Goal: Book appointment/travel/reservation

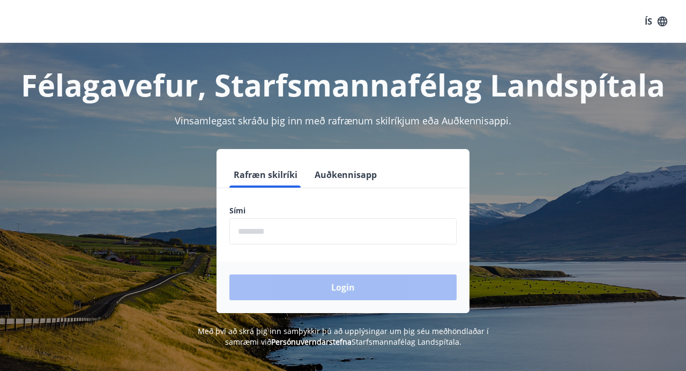
click at [293, 227] on input "phone" at bounding box center [343, 231] width 227 height 26
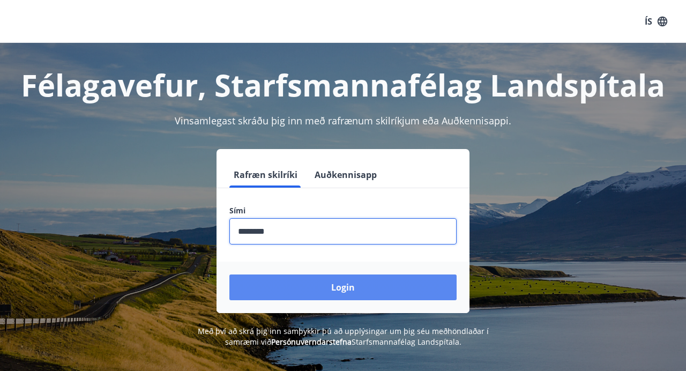
type input "********"
click at [329, 289] on button "Login" at bounding box center [343, 288] width 227 height 26
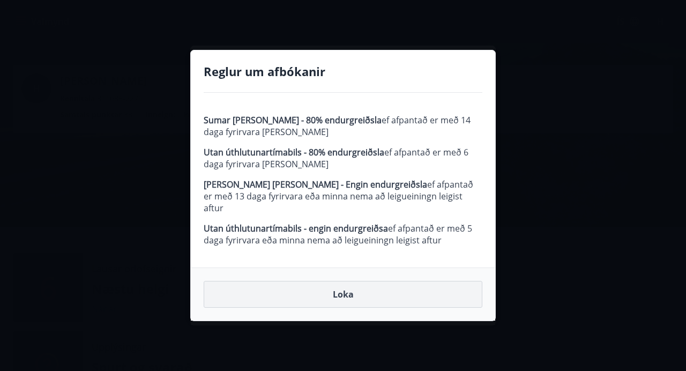
click at [343, 287] on button "Loka" at bounding box center [343, 294] width 279 height 27
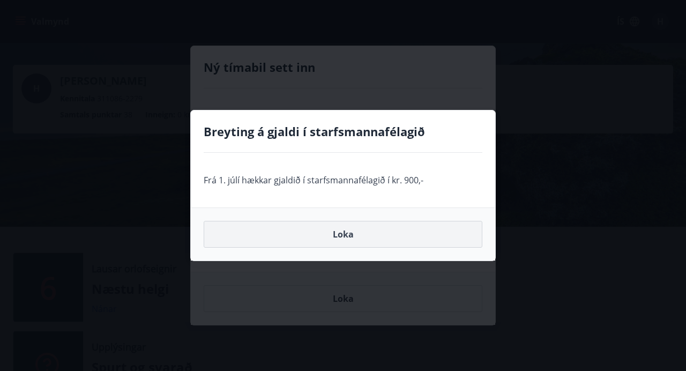
click at [339, 232] on button "Loka" at bounding box center [343, 234] width 279 height 27
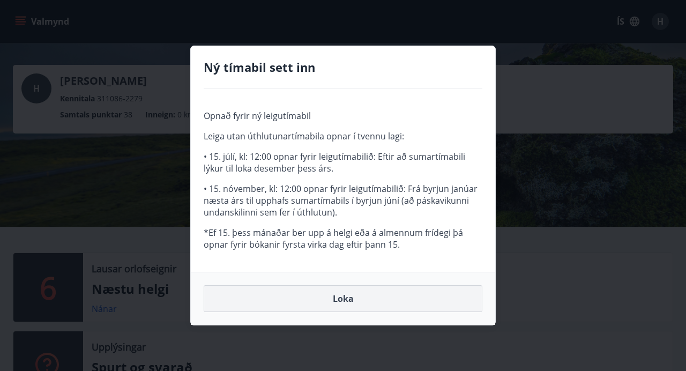
click at [344, 305] on button "Loka" at bounding box center [343, 298] width 279 height 27
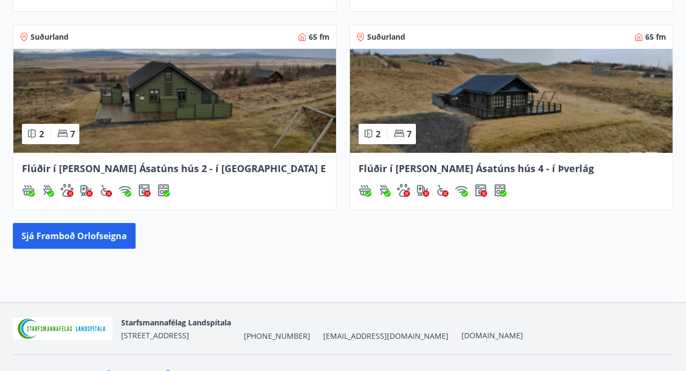
scroll to position [621, 0]
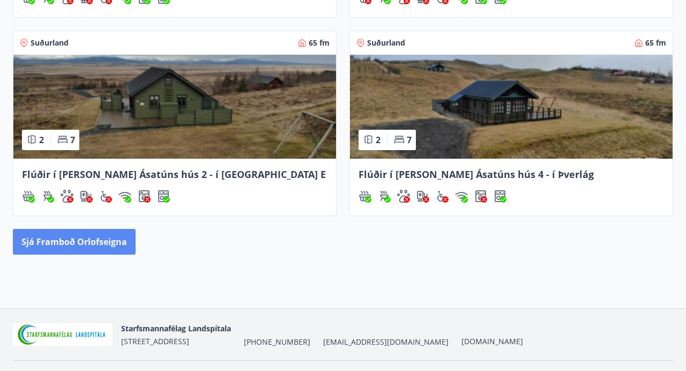
click at [120, 242] on button "Sjá framboð orlofseigna" at bounding box center [74, 242] width 123 height 26
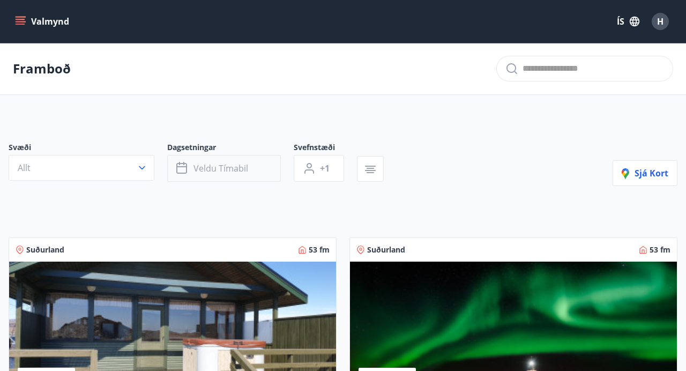
click at [237, 174] on span "Veldu tímabil" at bounding box center [221, 169] width 55 height 12
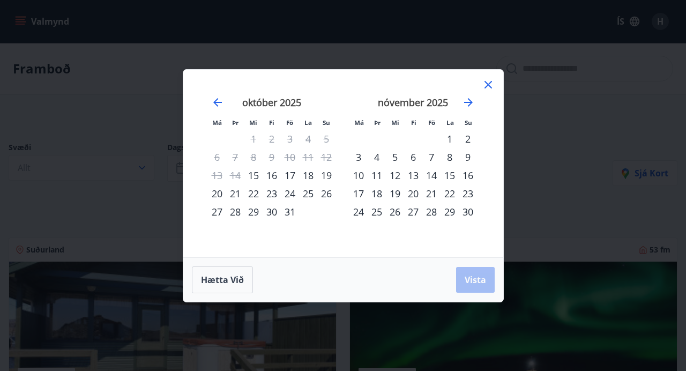
click at [274, 194] on div "23" at bounding box center [272, 193] width 18 height 18
click at [253, 215] on div "29" at bounding box center [254, 212] width 18 height 18
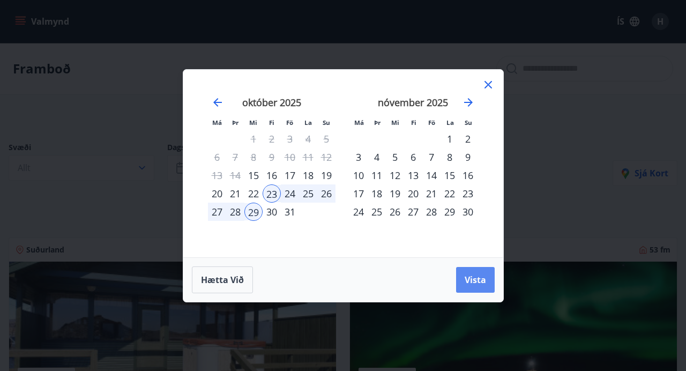
click at [468, 281] on span "Vista" at bounding box center [475, 280] width 21 height 12
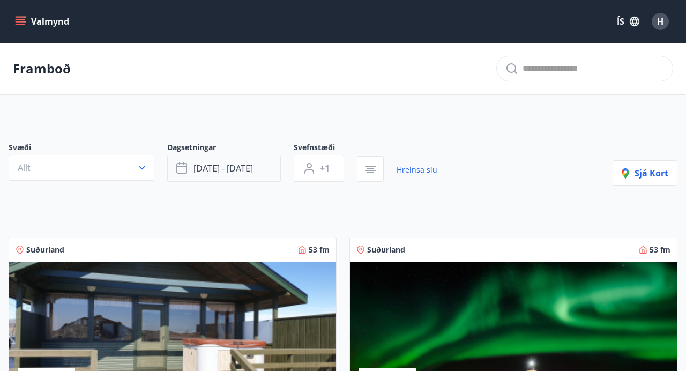
click at [252, 165] on span "[DATE] - [DATE]" at bounding box center [224, 169] width 60 height 12
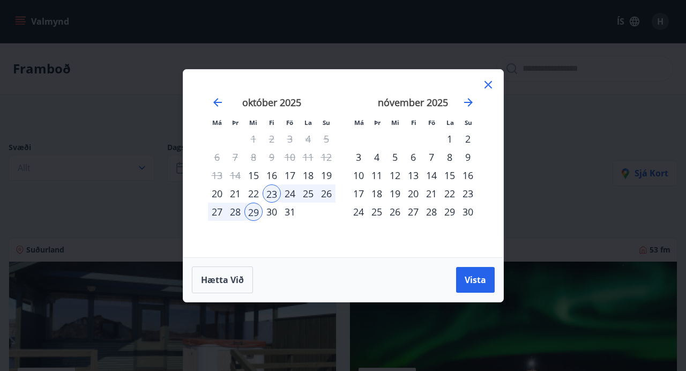
click at [285, 189] on div "24" at bounding box center [290, 193] width 18 height 18
click at [468, 279] on span "Vista" at bounding box center [475, 280] width 21 height 12
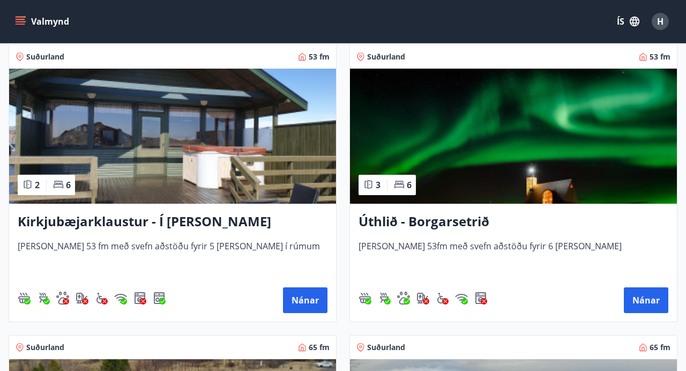
scroll to position [194, 0]
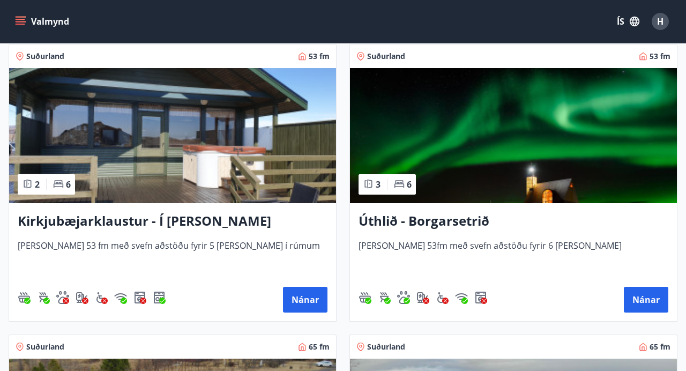
click at [179, 221] on h3 "Kirkjubæjarklaustur - Í [PERSON_NAME] Hæðargarðs" at bounding box center [173, 221] width 310 height 19
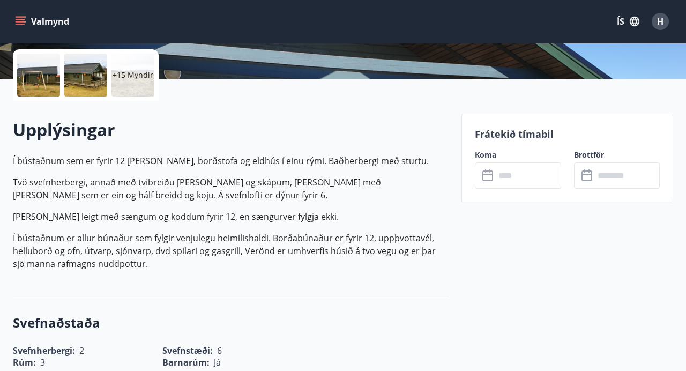
scroll to position [276, 0]
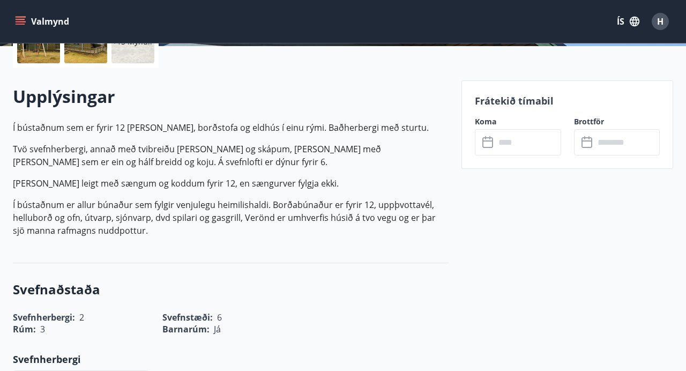
click at [511, 128] on div "Koma ​ ​" at bounding box center [511, 135] width 99 height 39
click at [503, 143] on input "text" at bounding box center [528, 142] width 65 height 26
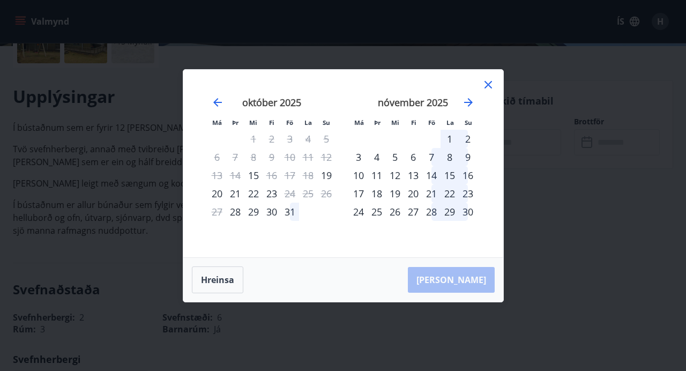
click at [489, 85] on icon at bounding box center [489, 85] width 8 height 8
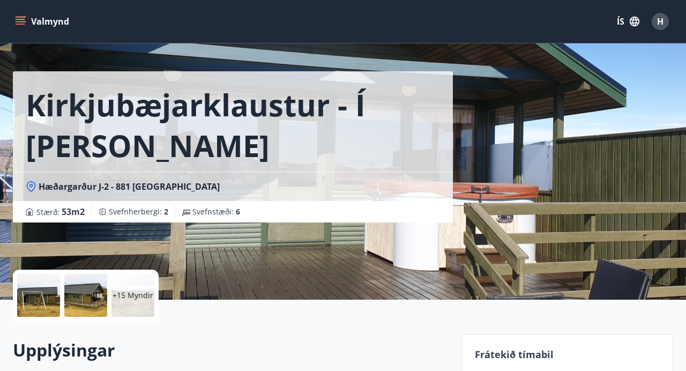
scroll to position [0, 0]
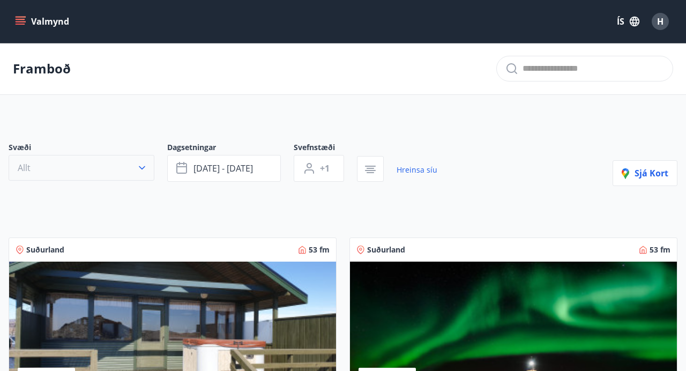
click at [112, 163] on button "Allt" at bounding box center [82, 168] width 146 height 26
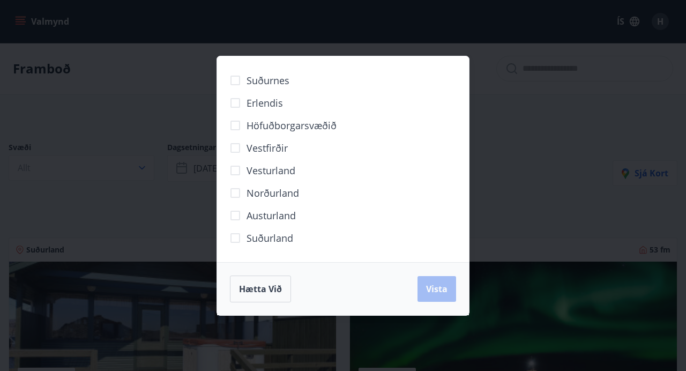
click at [206, 171] on div "Suðurnes Erlendis Höfuðborgarsvæðið [GEOGRAPHIC_DATA] [GEOGRAPHIC_DATA] [GEOGRA…" at bounding box center [343, 185] width 686 height 371
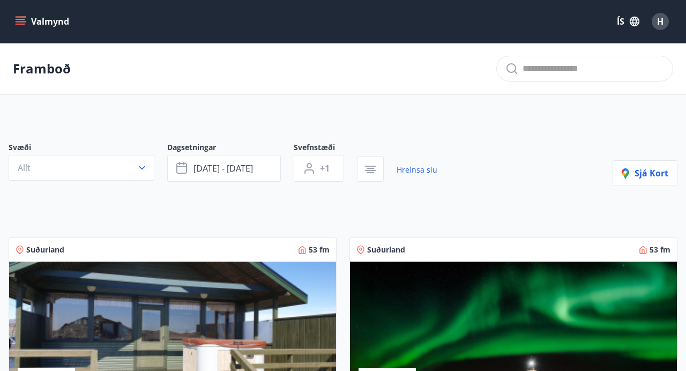
click at [45, 58] on div "Framboð" at bounding box center [343, 69] width 686 height 52
click at [34, 32] on div "Valmynd ÍS H" at bounding box center [343, 22] width 661 height 26
click at [24, 22] on icon "menu" at bounding box center [22, 21] width 12 height 1
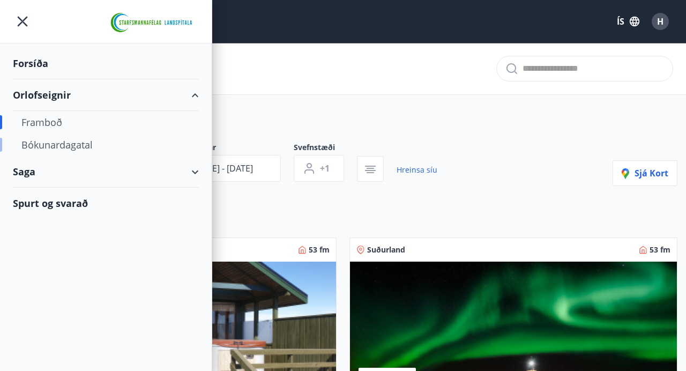
click at [53, 143] on div "Bókunardagatal" at bounding box center [105, 145] width 169 height 23
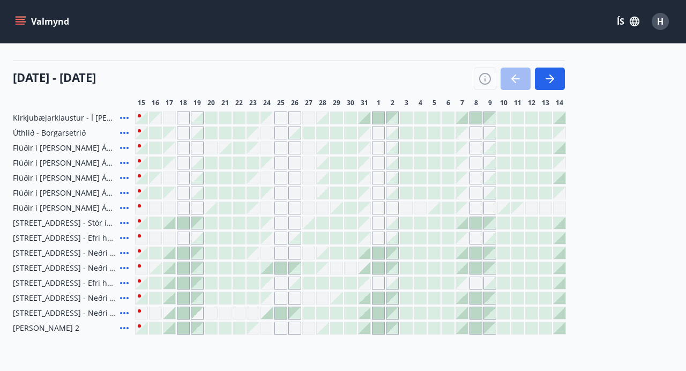
scroll to position [106, 0]
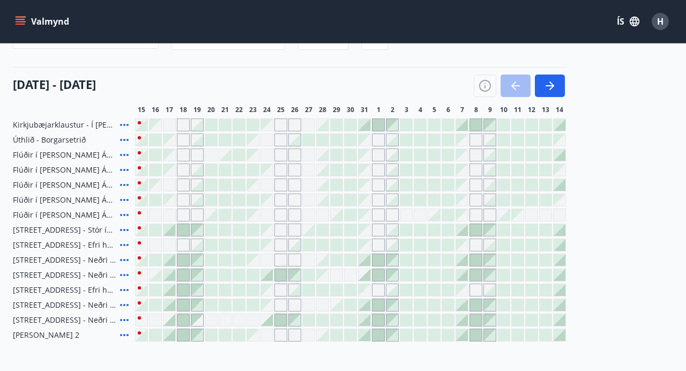
click at [289, 169] on div "Gráir dagar eru ekki bókanlegir" at bounding box center [295, 170] width 13 height 13
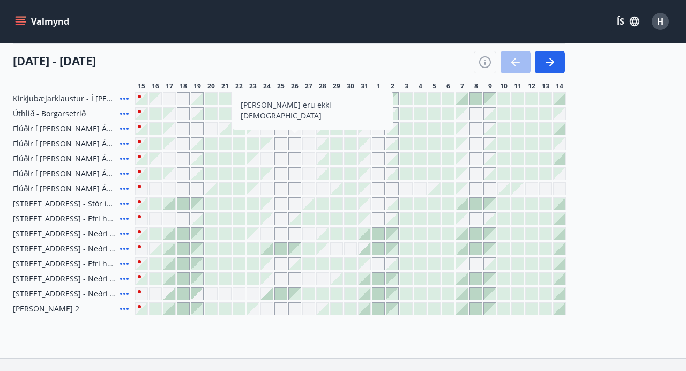
scroll to position [134, 0]
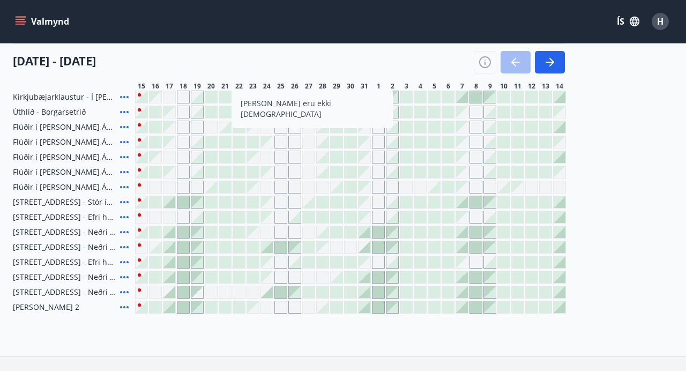
click at [267, 245] on div at bounding box center [267, 247] width 12 height 12
click at [250, 246] on div at bounding box center [253, 247] width 12 height 12
click at [268, 246] on div at bounding box center [267, 247] width 12 height 12
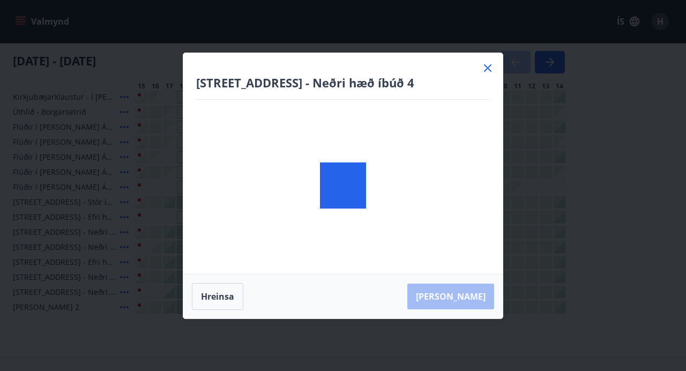
click at [305, 247] on div "[STREET_ADDRESS] - Neðri hæð íbúð 4" at bounding box center [343, 163] width 320 height 221
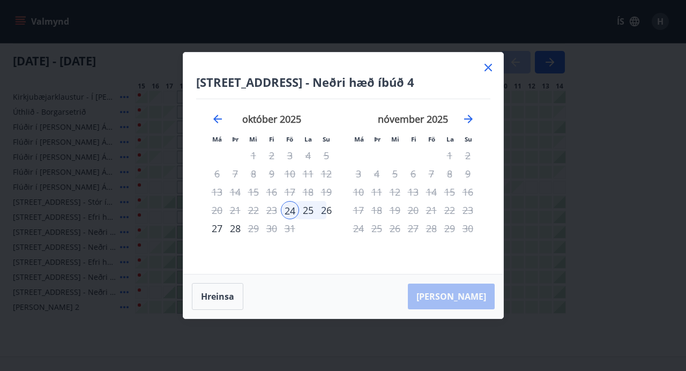
click at [489, 66] on icon at bounding box center [489, 68] width 8 height 8
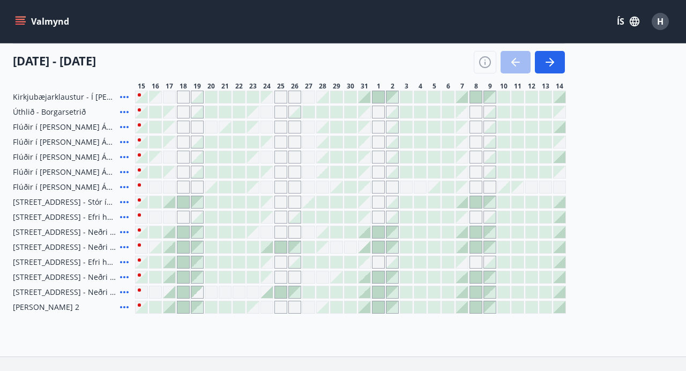
click at [124, 246] on icon at bounding box center [124, 247] width 9 height 2
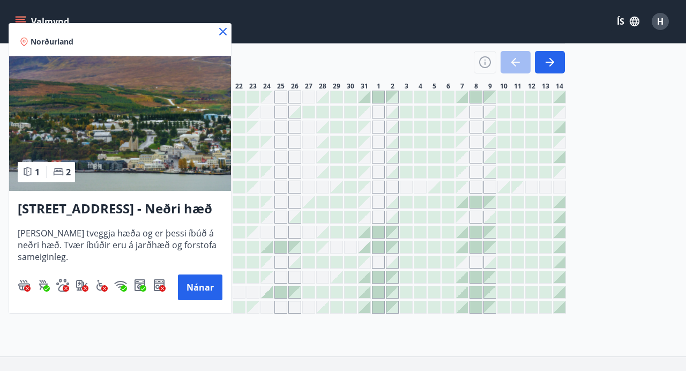
click at [220, 32] on icon at bounding box center [223, 31] width 13 height 13
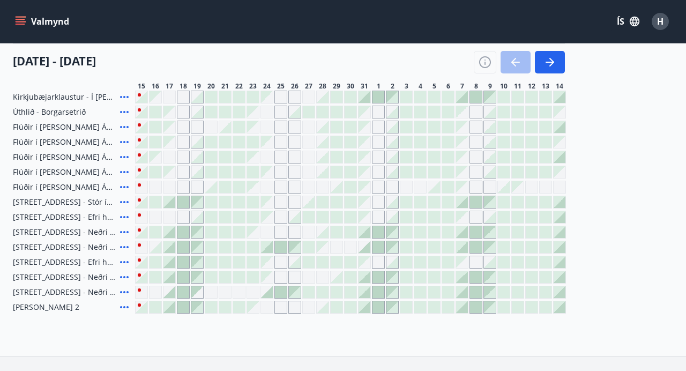
click at [123, 291] on icon at bounding box center [124, 292] width 13 height 13
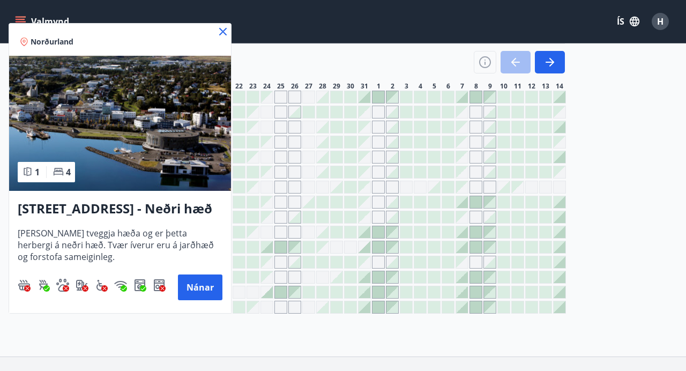
click at [224, 29] on icon at bounding box center [223, 31] width 13 height 13
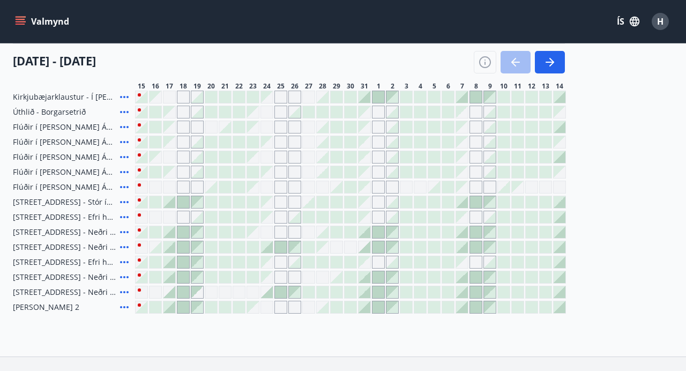
click at [123, 246] on icon at bounding box center [124, 247] width 13 height 13
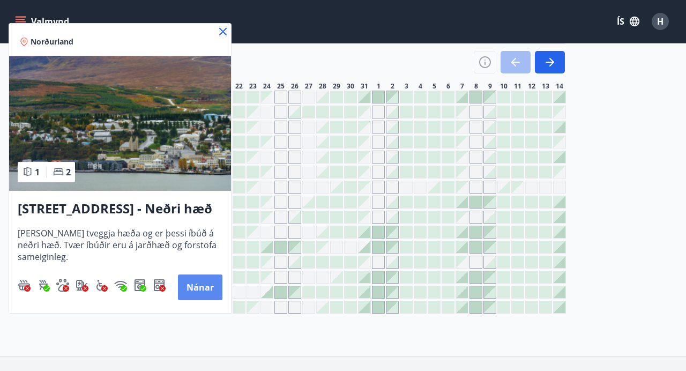
click at [201, 290] on button "Nánar" at bounding box center [200, 288] width 45 height 26
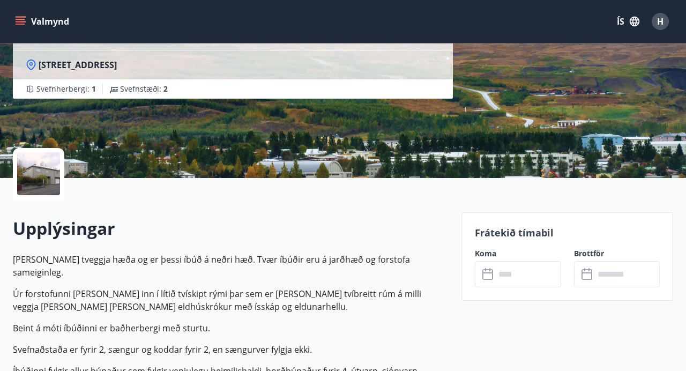
scroll to position [150, 0]
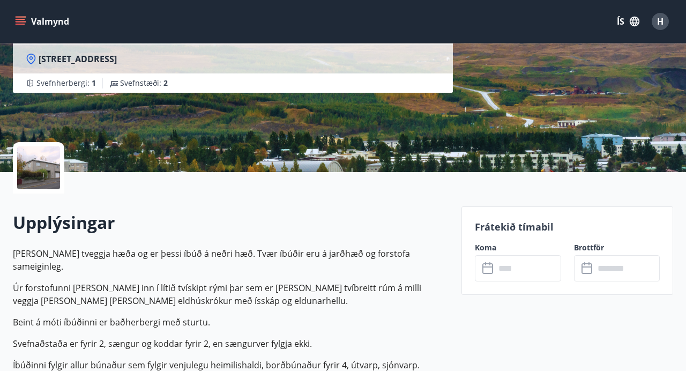
click at [33, 167] on div at bounding box center [38, 167] width 43 height 43
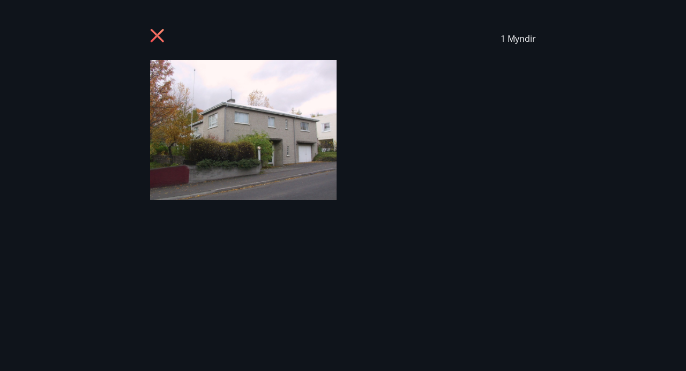
click at [159, 38] on icon at bounding box center [157, 35] width 13 height 13
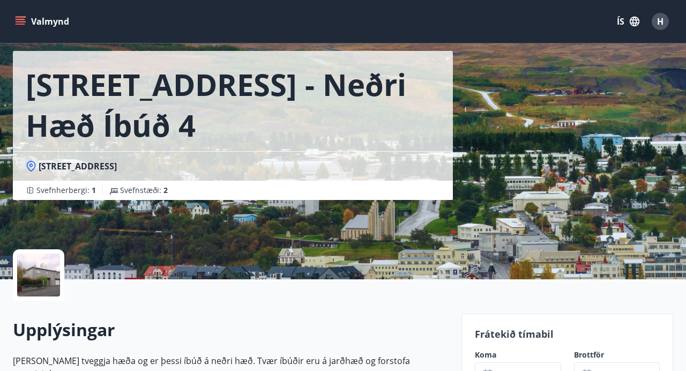
scroll to position [44, 0]
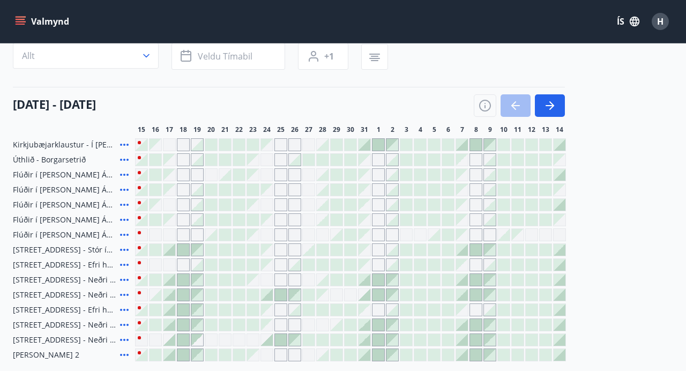
scroll to position [159, 0]
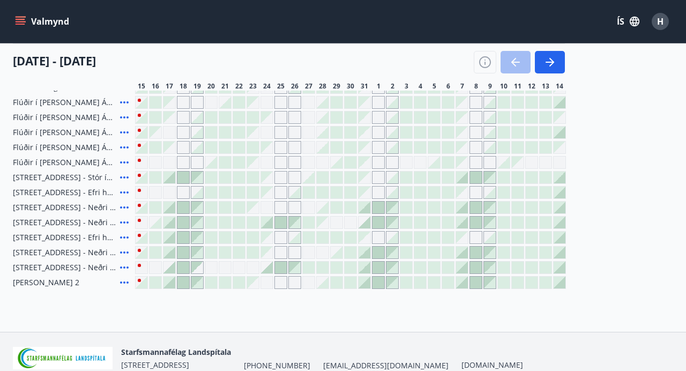
click at [123, 265] on icon at bounding box center [124, 267] width 13 height 13
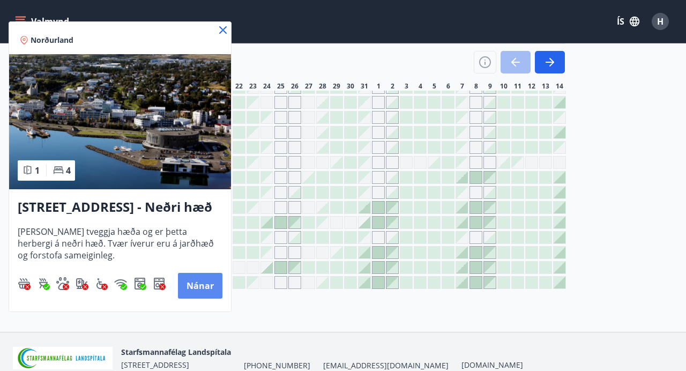
click at [199, 287] on button "Nánar" at bounding box center [200, 286] width 45 height 26
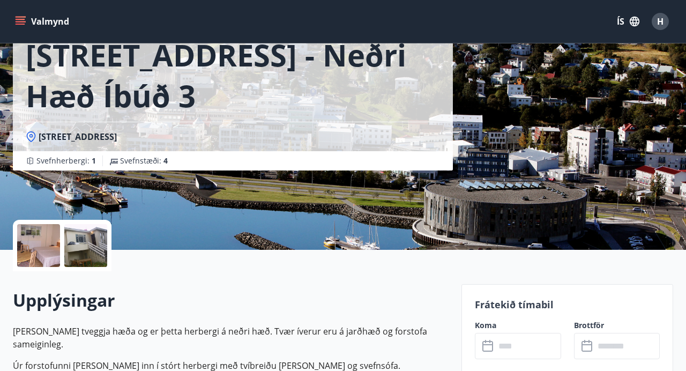
scroll to position [90, 0]
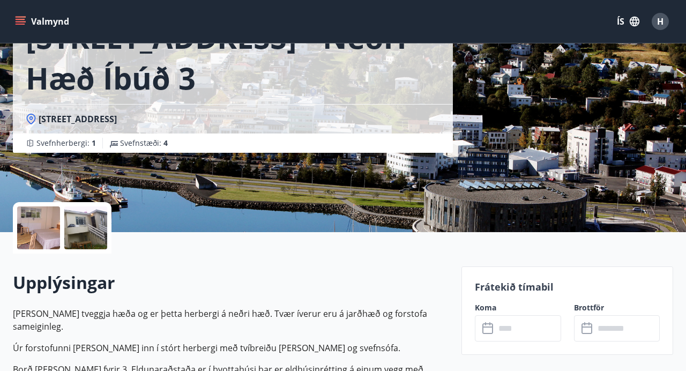
click at [44, 223] on div at bounding box center [38, 227] width 43 height 43
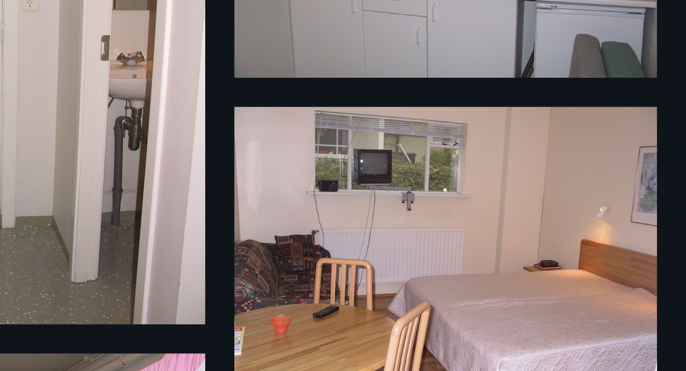
scroll to position [105, 0]
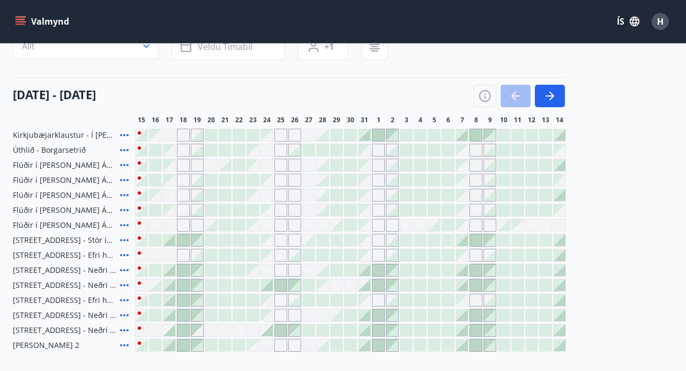
scroll to position [95, 0]
click at [123, 134] on icon at bounding box center [124, 135] width 13 height 13
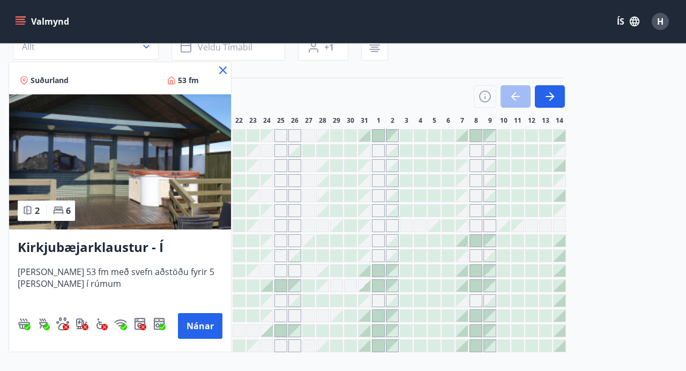
click at [222, 70] on icon at bounding box center [223, 70] width 13 height 13
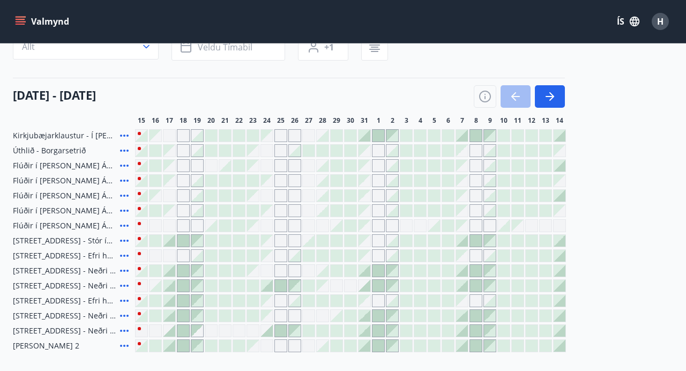
scroll to position [0, 0]
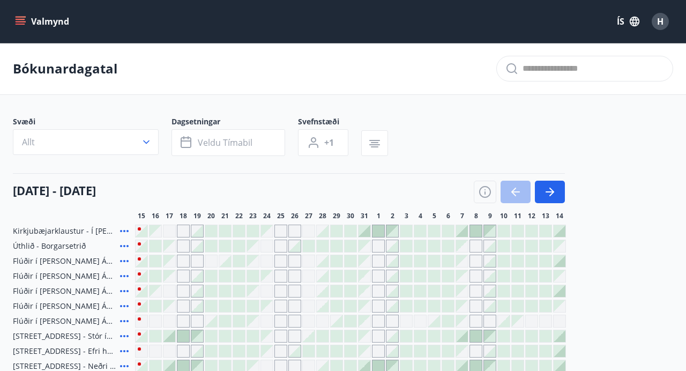
click at [21, 19] on icon "menu" at bounding box center [21, 19] width 10 height 1
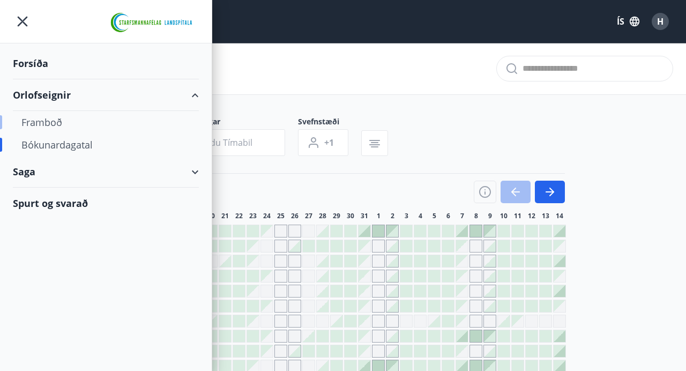
click at [45, 122] on div "Framboð" at bounding box center [105, 122] width 169 height 23
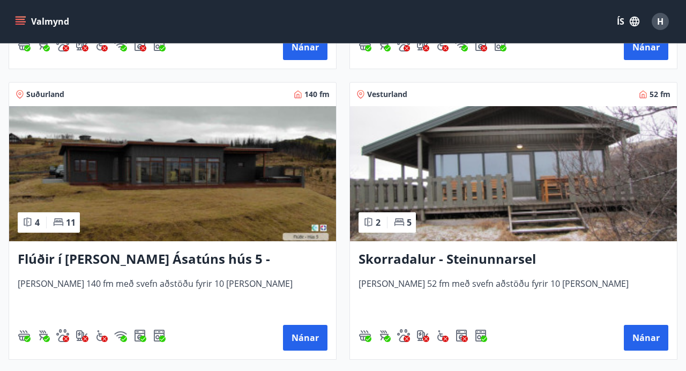
scroll to position [1022, 0]
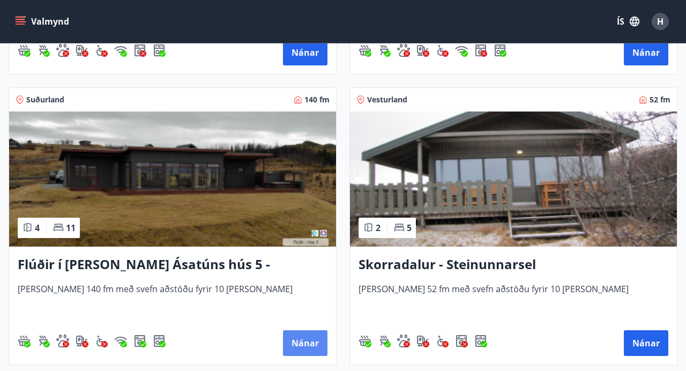
click at [313, 338] on button "Nánar" at bounding box center [305, 343] width 45 height 26
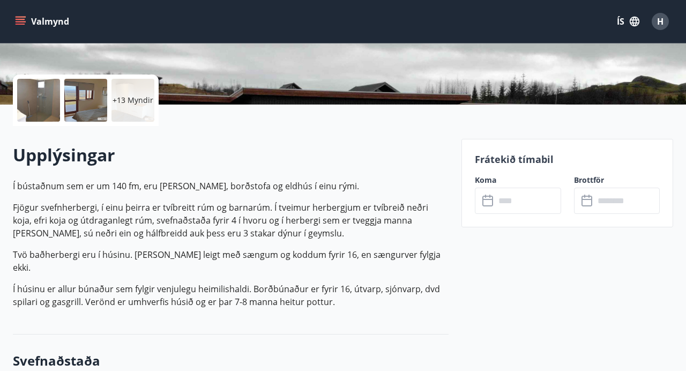
scroll to position [221, 0]
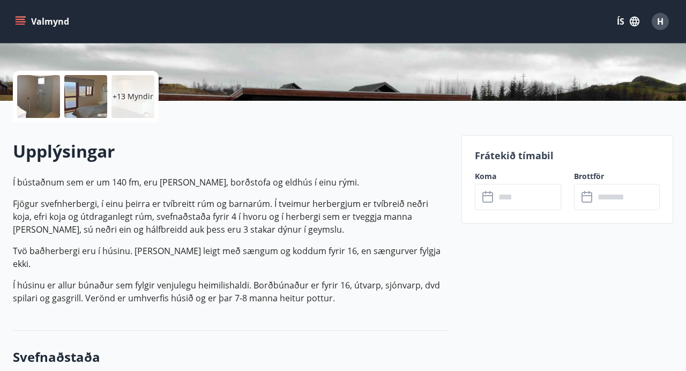
click at [85, 92] on div at bounding box center [85, 96] width 43 height 43
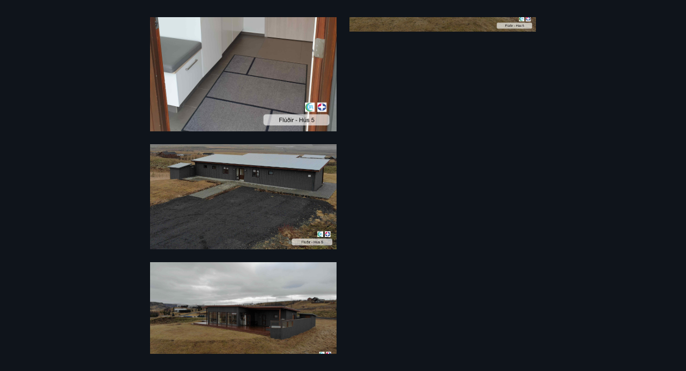
scroll to position [1481, 0]
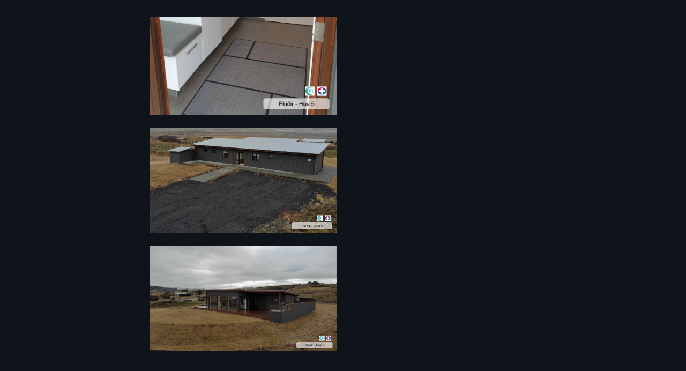
click at [390, 281] on div "19 Myndir" at bounding box center [343, 185] width 686 height 337
click at [104, 176] on div "19 Myndir" at bounding box center [343, 185] width 686 height 337
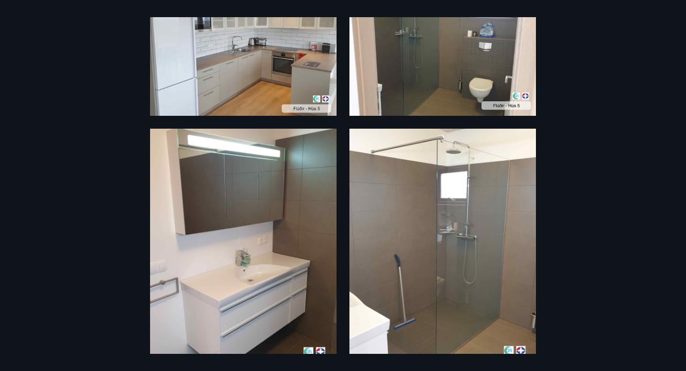
scroll to position [0, 0]
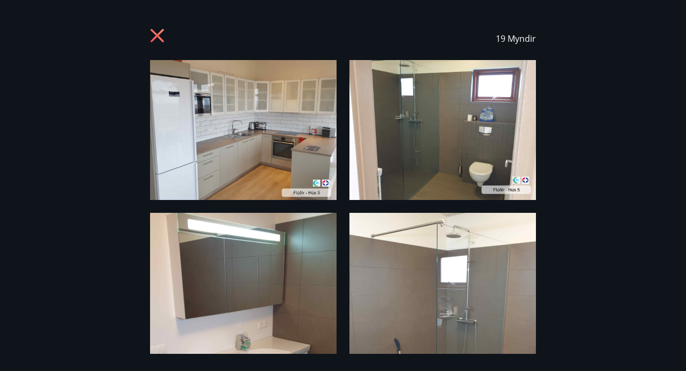
click at [152, 41] on icon at bounding box center [157, 35] width 13 height 13
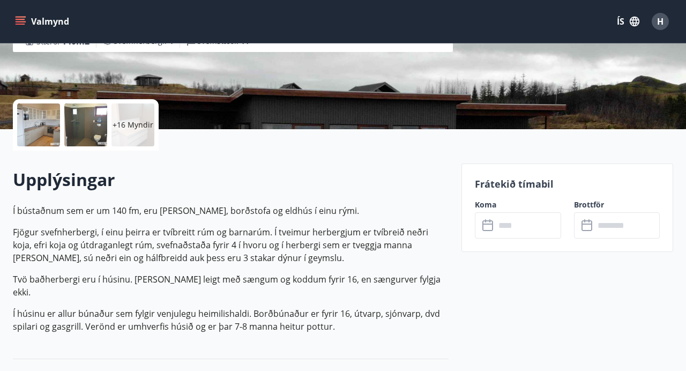
scroll to position [106, 0]
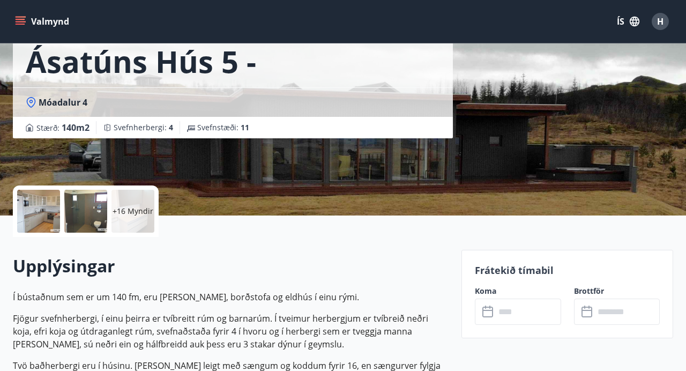
click at [503, 312] on input "text" at bounding box center [528, 312] width 65 height 26
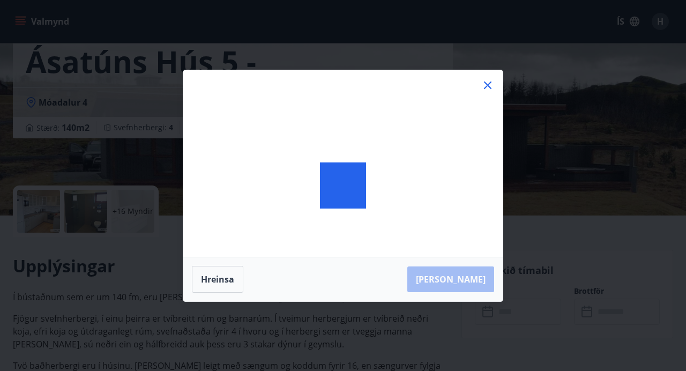
click at [491, 84] on icon at bounding box center [488, 85] width 13 height 13
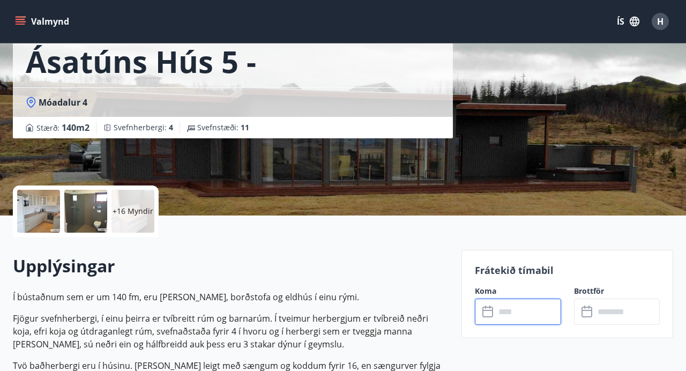
click at [24, 18] on icon "menu" at bounding box center [20, 21] width 11 height 11
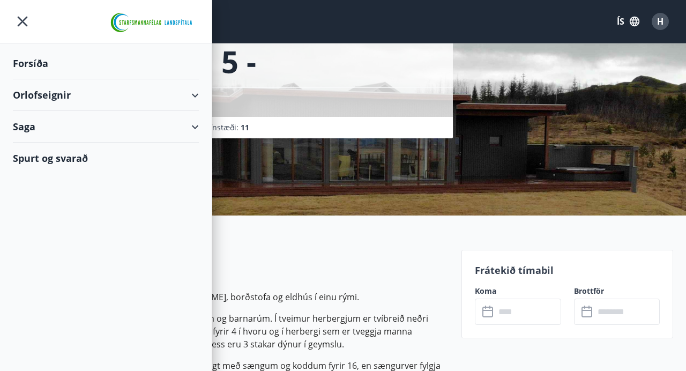
click at [46, 96] on div "Orlofseignir" at bounding box center [106, 95] width 186 height 32
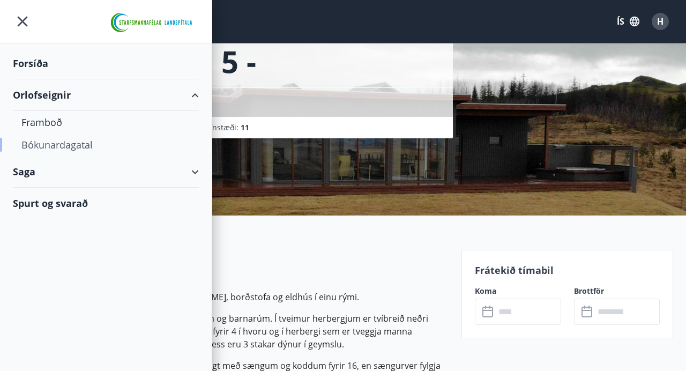
click at [39, 144] on div "Bókunardagatal" at bounding box center [105, 145] width 169 height 23
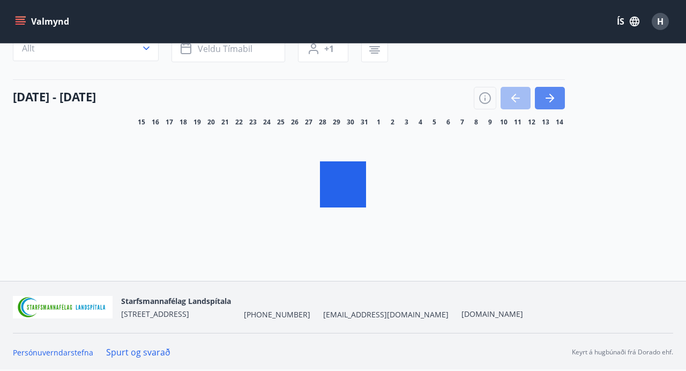
scroll to position [106, 0]
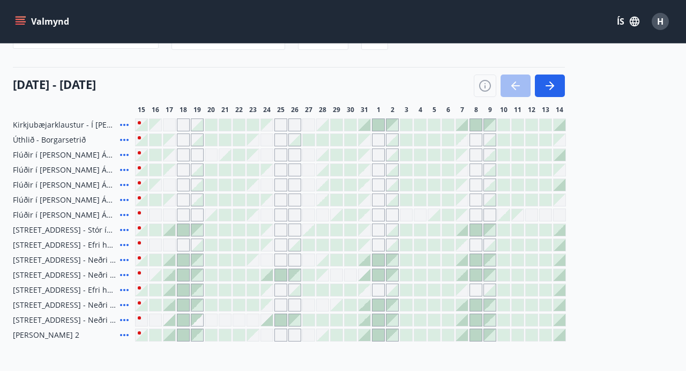
click at [124, 212] on icon at bounding box center [124, 215] width 13 height 13
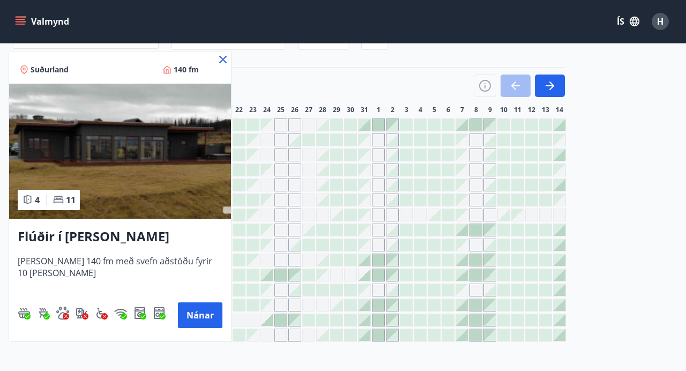
click at [220, 61] on icon at bounding box center [223, 59] width 13 height 13
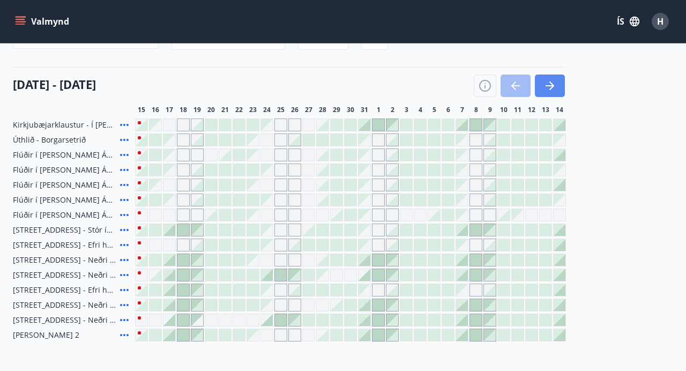
click at [549, 86] on icon "button" at bounding box center [550, 85] width 9 height 1
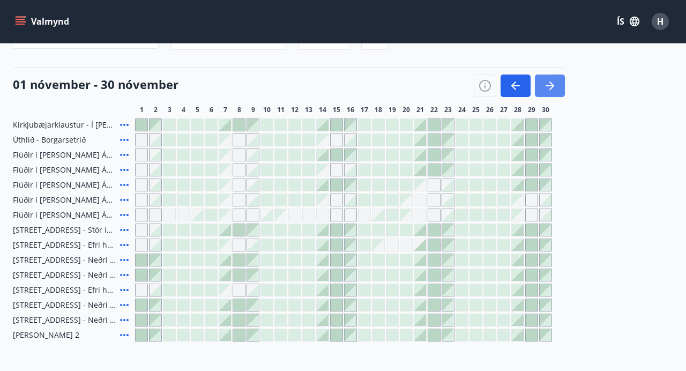
click at [549, 86] on icon "button" at bounding box center [550, 85] width 9 height 1
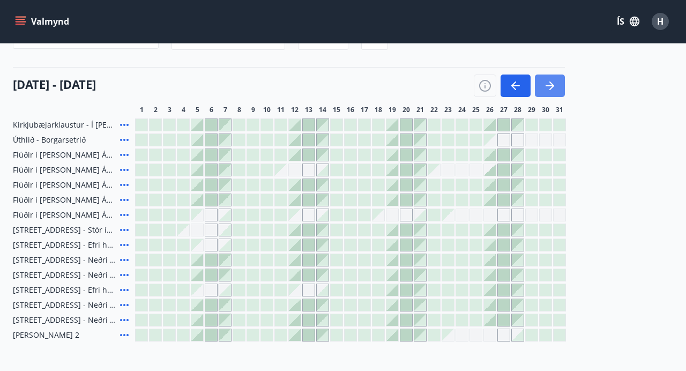
click at [549, 86] on icon "button" at bounding box center [550, 85] width 9 height 1
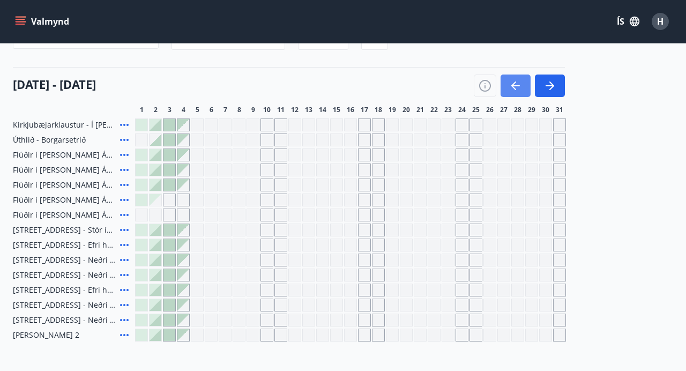
click at [510, 81] on icon "button" at bounding box center [516, 85] width 13 height 13
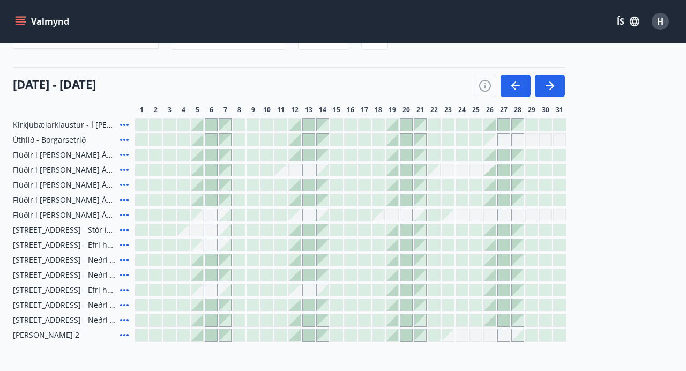
click at [123, 215] on icon at bounding box center [124, 215] width 9 height 2
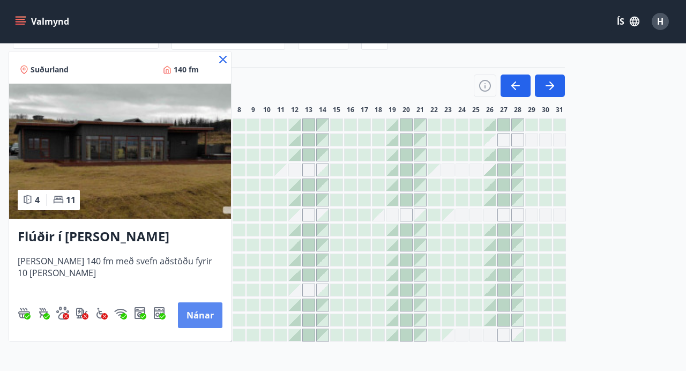
click at [202, 311] on button "Nánar" at bounding box center [200, 315] width 45 height 26
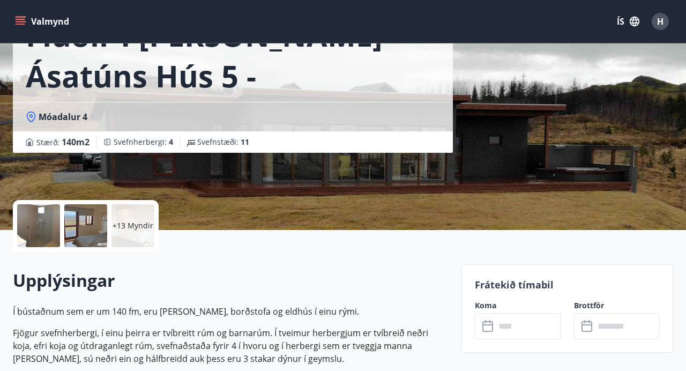
scroll to position [102, 0]
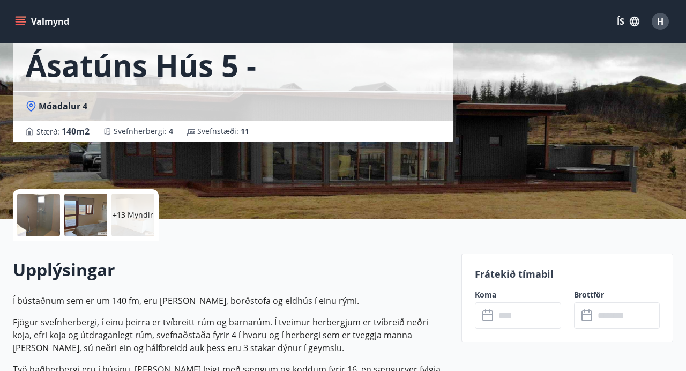
click at [88, 208] on div at bounding box center [85, 215] width 43 height 43
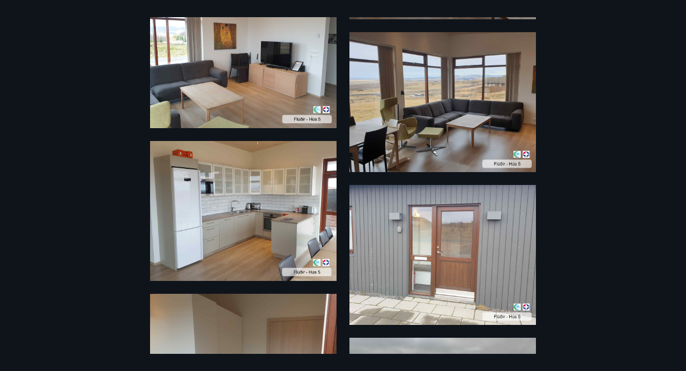
scroll to position [1036, 0]
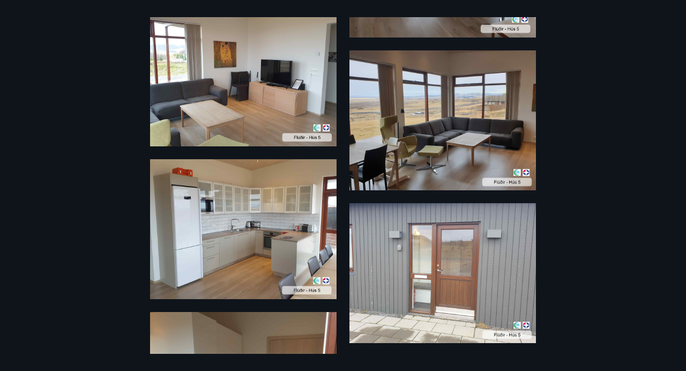
click at [637, 109] on div "19 Myndir" at bounding box center [343, 185] width 686 height 337
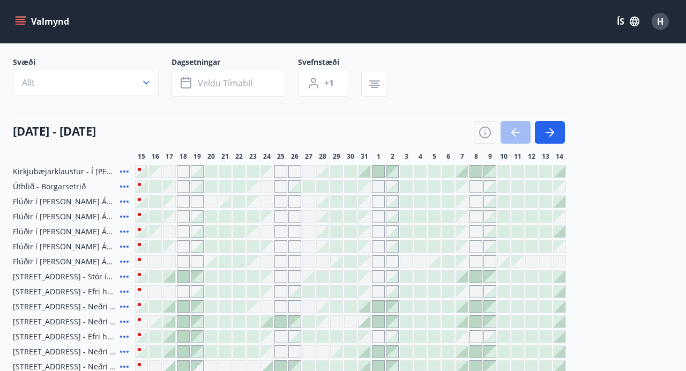
scroll to position [63, 0]
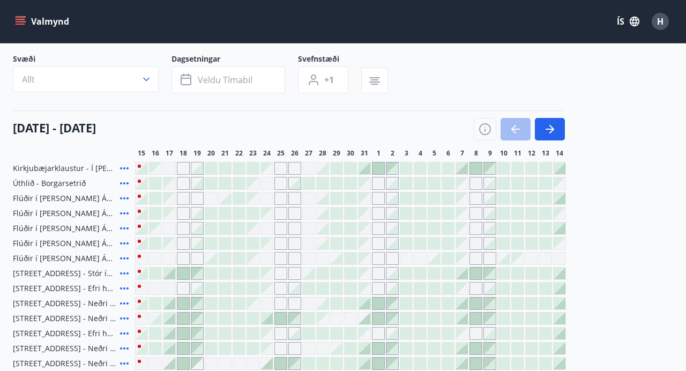
click at [125, 243] on icon at bounding box center [124, 243] width 13 height 13
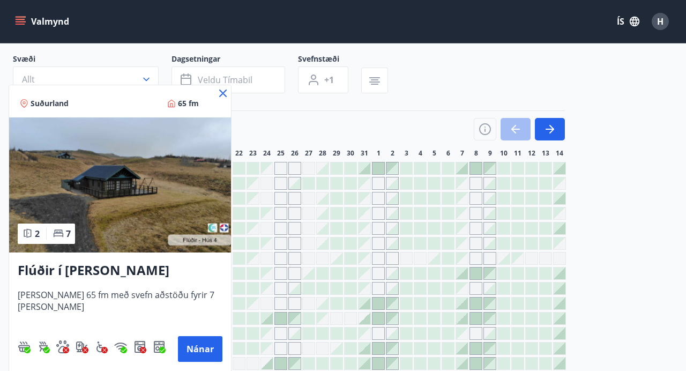
click at [221, 91] on icon at bounding box center [223, 94] width 8 height 8
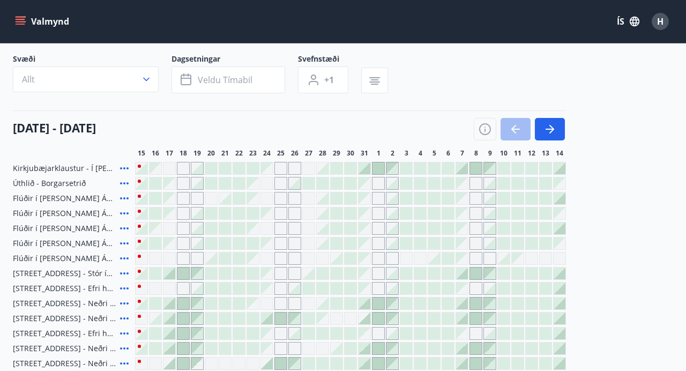
click at [123, 224] on icon at bounding box center [124, 228] width 13 height 13
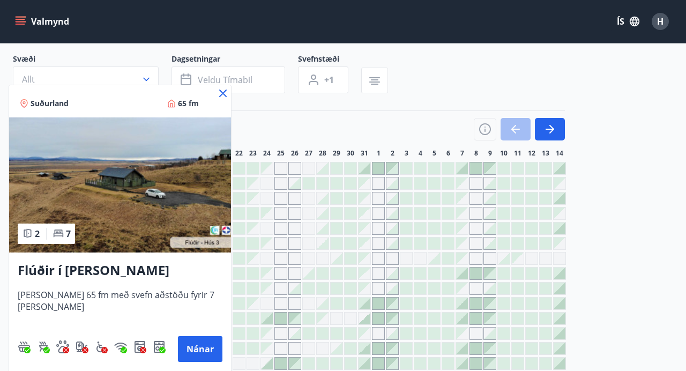
click at [226, 92] on icon at bounding box center [223, 93] width 13 height 13
